Goal: Transaction & Acquisition: Purchase product/service

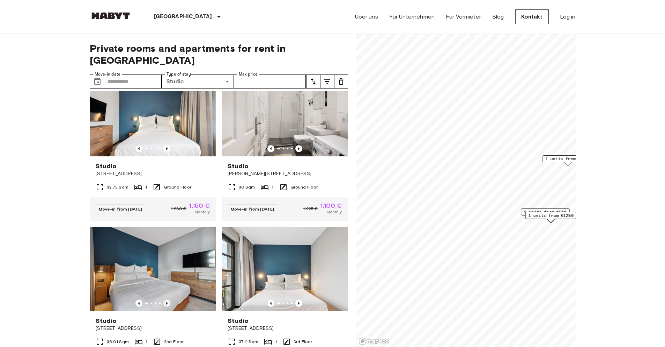
scroll to position [127, 0]
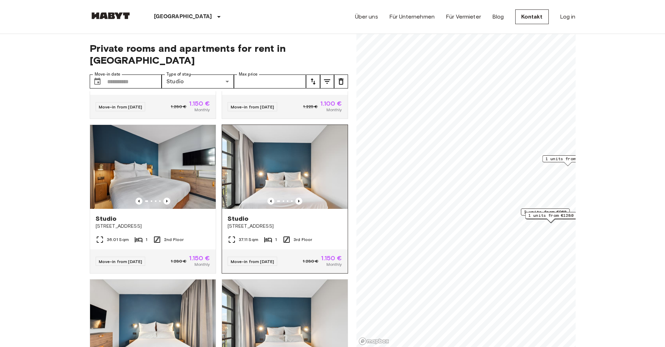
click at [253, 235] on div "37.11 Sqm 1 3rd Floor" at bounding box center [285, 242] width 126 height 14
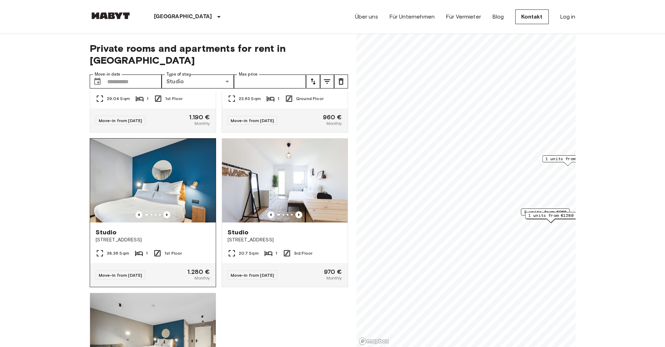
scroll to position [1050, 0]
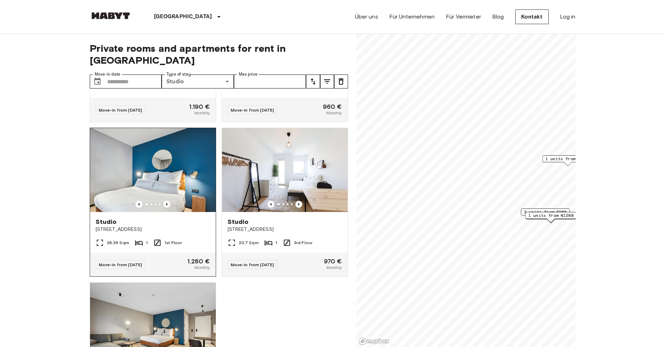
click at [170, 196] on img at bounding box center [153, 170] width 126 height 84
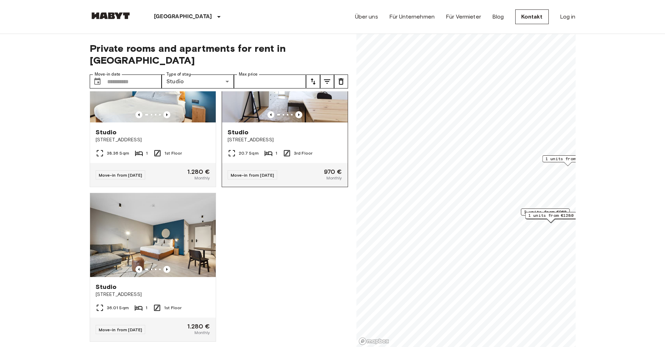
scroll to position [1173, 0]
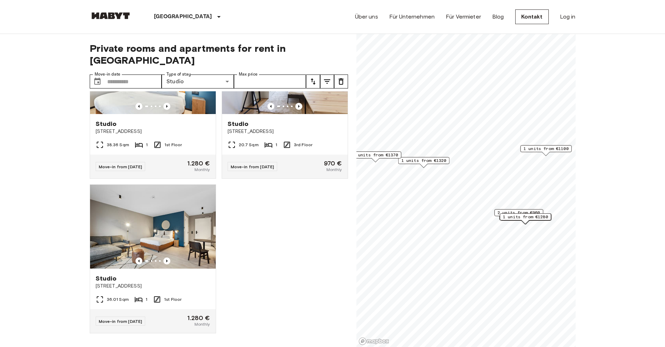
scroll to position [1331, 0]
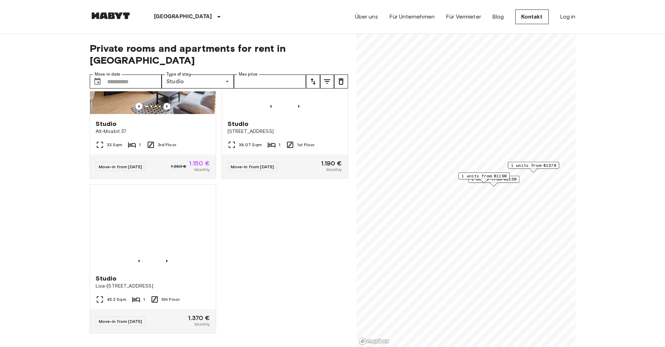
scroll to position [67, 0]
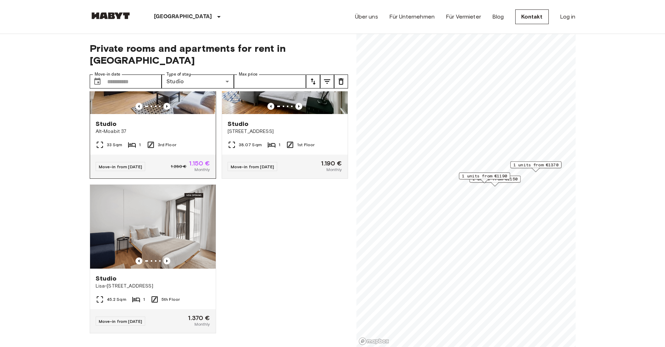
click at [111, 119] on span "Studio" at bounding box center [106, 123] width 21 height 8
click at [176, 274] on div "Studio" at bounding box center [153, 278] width 115 height 8
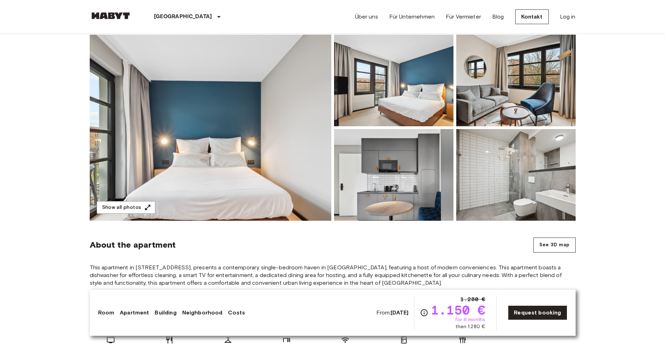
scroll to position [72, 0]
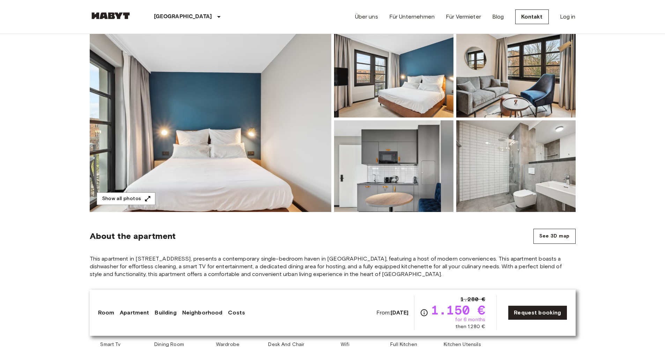
click at [255, 163] on img at bounding box center [211, 119] width 242 height 186
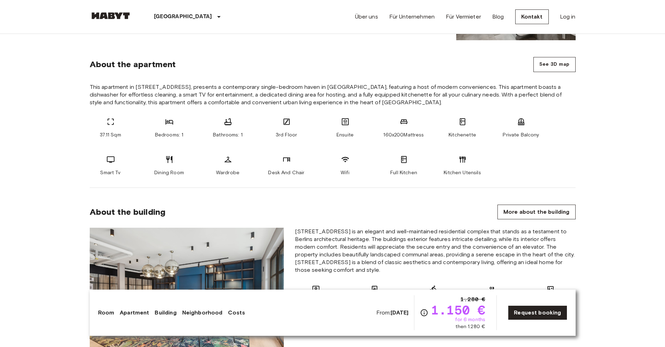
scroll to position [279, 0]
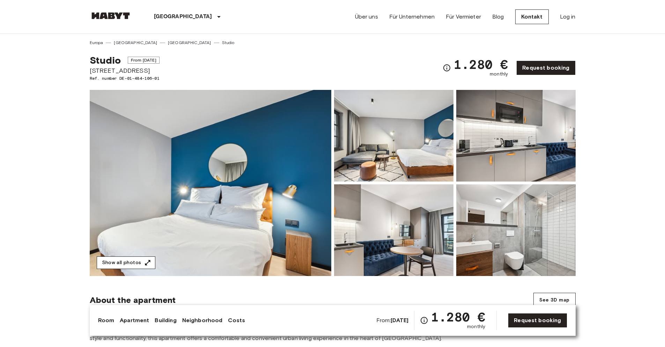
click at [134, 262] on button "Show all photos" at bounding box center [126, 262] width 59 height 13
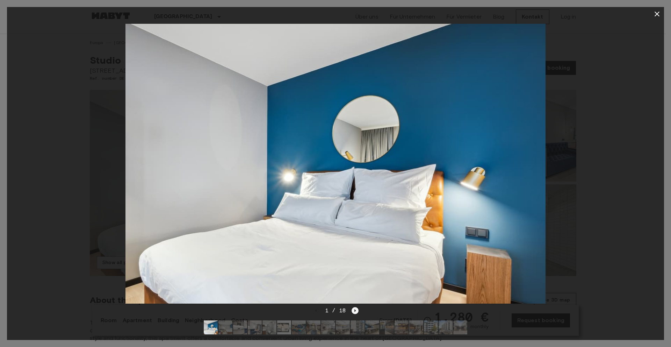
click at [355, 307] on icon "Next image" at bounding box center [354, 310] width 7 height 7
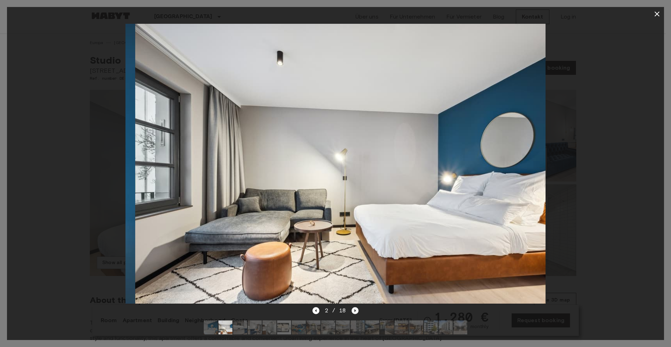
click at [355, 307] on icon "Next image" at bounding box center [354, 310] width 7 height 7
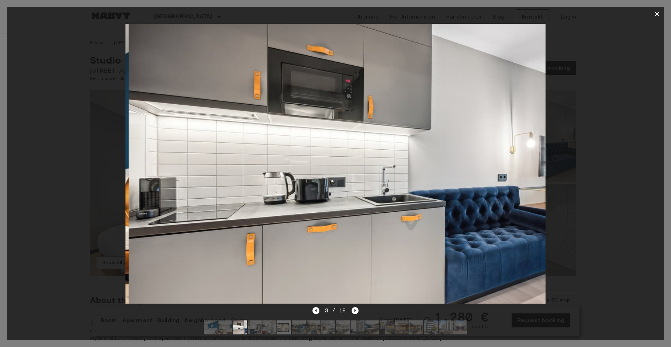
click at [310, 306] on div "3 / 18" at bounding box center [335, 323] width 657 height 34
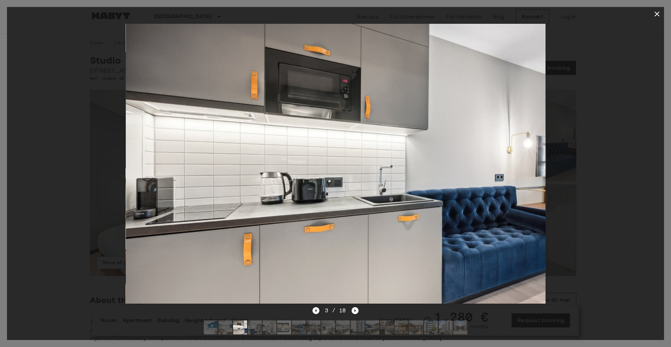
click at [314, 307] on icon "Previous image" at bounding box center [315, 310] width 7 height 7
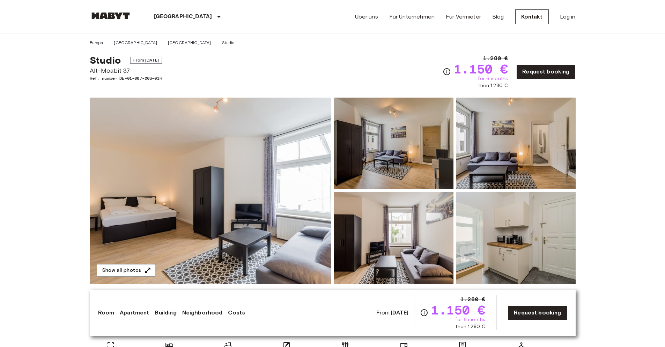
click at [250, 233] on img at bounding box center [211, 190] width 242 height 186
drag, startPoint x: 481, startPoint y: 87, endPoint x: 510, endPoint y: 86, distance: 28.7
click at [508, 86] on div "1.280 € 1.150 € for 6 months then 1.280 €" at bounding box center [481, 71] width 54 height 35
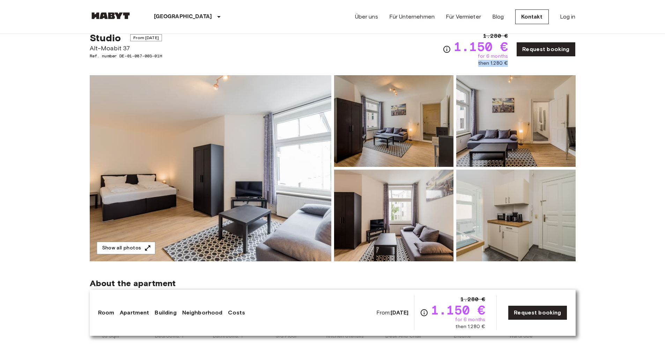
scroll to position [22, 0]
drag, startPoint x: 115, startPoint y: 51, endPoint x: 150, endPoint y: 62, distance: 36.5
click at [130, 56] on div "Studio From Nov 4 2025 Alt-Moabit 37 Ref. number DE-01-087-003-01H" at bounding box center [126, 49] width 72 height 35
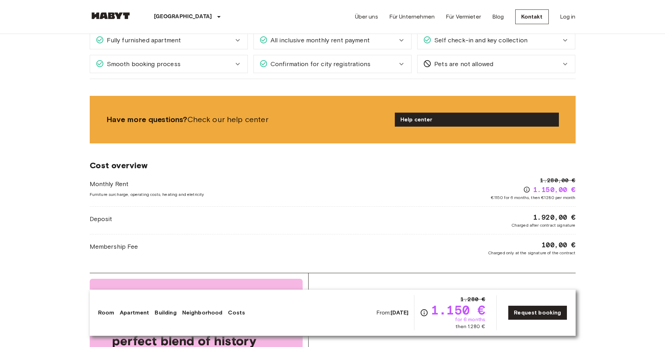
scroll to position [591, 0]
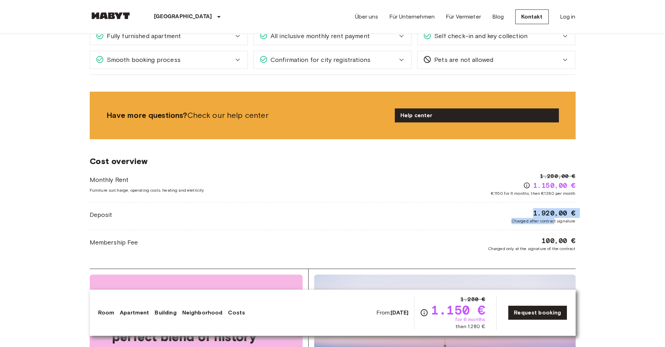
drag, startPoint x: 529, startPoint y: 215, endPoint x: 566, endPoint y: 206, distance: 38.4
click at [566, 206] on div "Monthly Rent Furniture surcharge, operating costs, heating and eletricity 1.280…" at bounding box center [333, 212] width 486 height 80
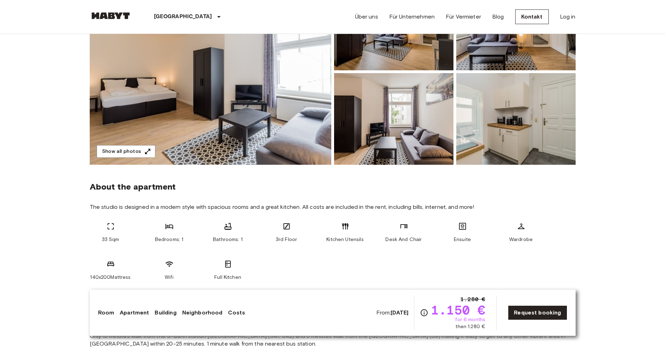
scroll to position [119, 0]
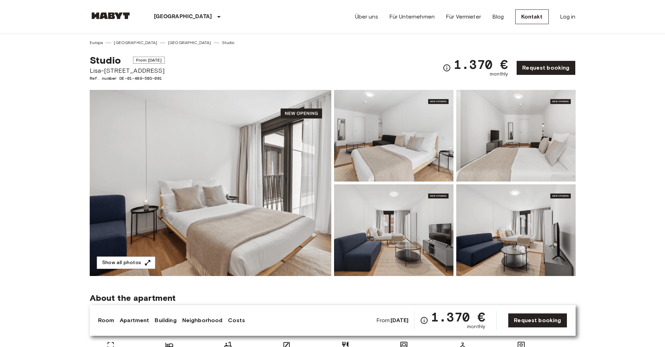
click at [264, 159] on img at bounding box center [211, 183] width 242 height 186
